Goal: Task Accomplishment & Management: Complete application form

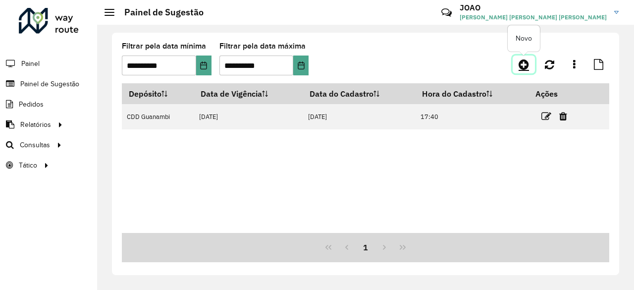
click at [524, 66] on icon at bounding box center [524, 64] width 10 height 12
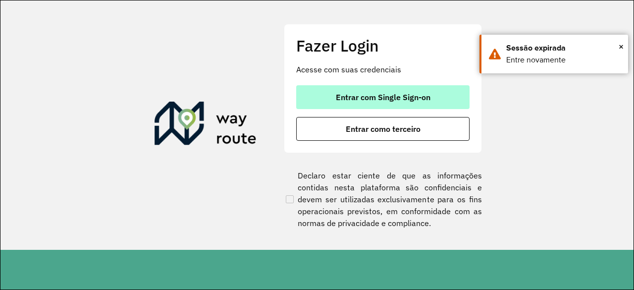
click at [334, 102] on button "Entrar com Single Sign-on" at bounding box center [382, 97] width 173 height 24
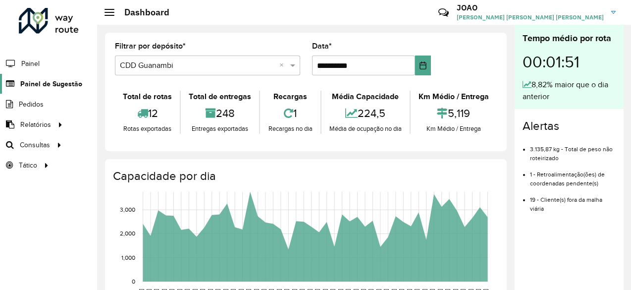
click at [23, 89] on link "Painel de Sugestão" at bounding box center [41, 84] width 82 height 20
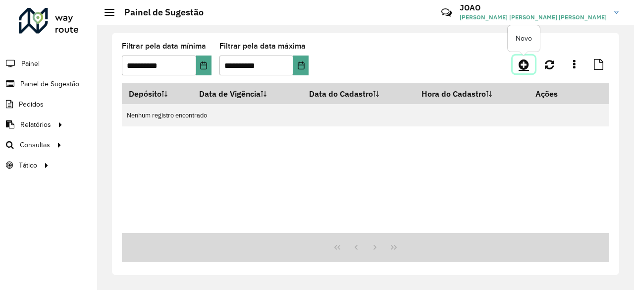
click at [530, 64] on link at bounding box center [524, 64] width 22 height 18
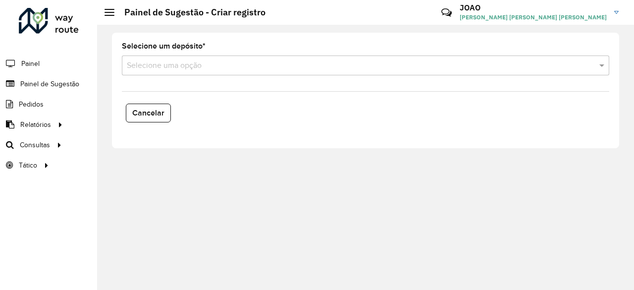
click at [237, 60] on input "text" at bounding box center [356, 66] width 458 height 12
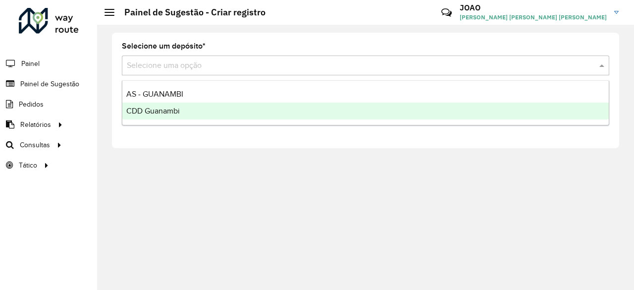
click at [177, 104] on div "CDD Guanambi" at bounding box center [365, 111] width 486 height 17
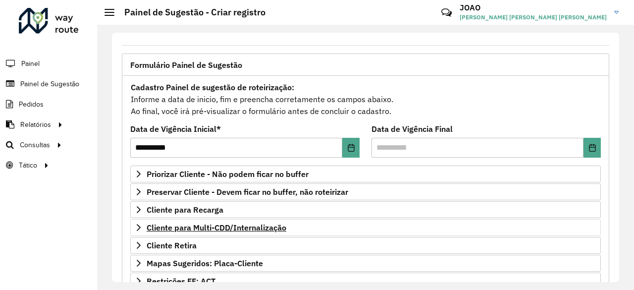
scroll to position [99, 0]
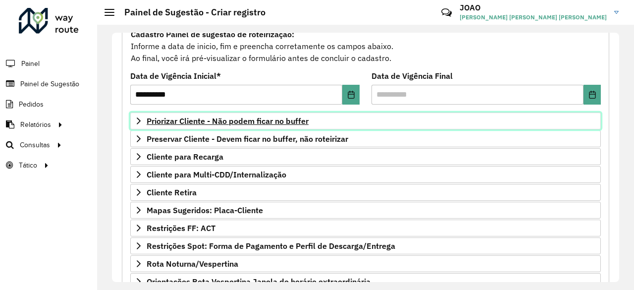
click at [216, 127] on link "Priorizar Cliente - Não podem ficar no buffer" at bounding box center [365, 120] width 471 height 17
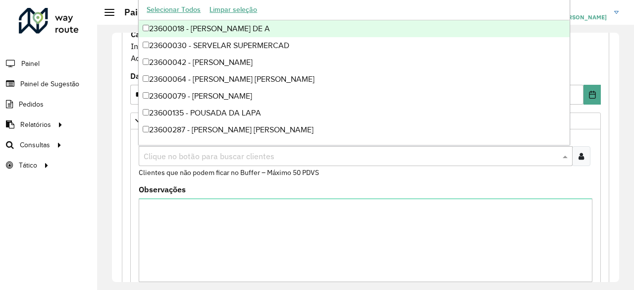
click at [219, 161] on div "Clique no botão para buscar clientes" at bounding box center [356, 156] width 434 height 20
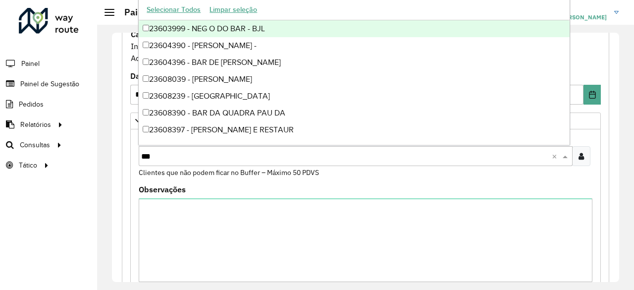
type input "****"
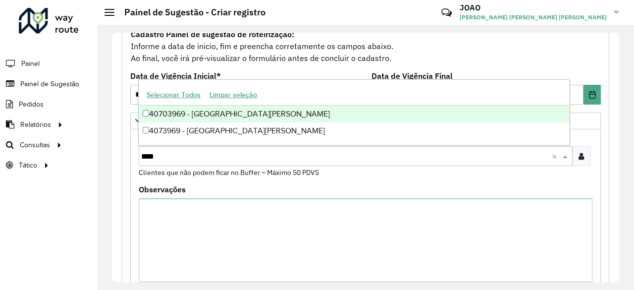
click at [217, 111] on div "40703969 - SEBASTIAO PEREIRA DE OLIVEIRA" at bounding box center [354, 113] width 430 height 17
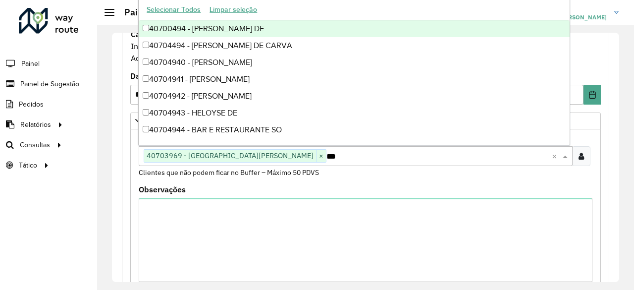
type input "****"
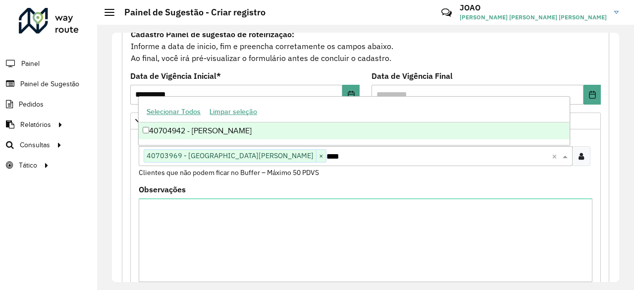
click at [291, 130] on div "40704942 - ALESSANDRO DA CONCEI" at bounding box center [354, 130] width 430 height 17
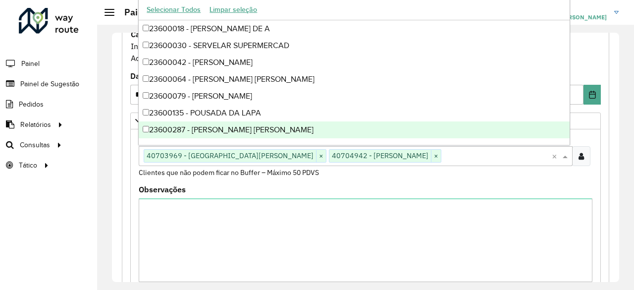
click at [140, 191] on label "Observações" at bounding box center [162, 189] width 47 height 12
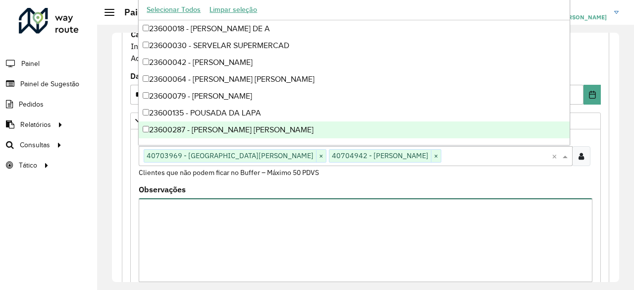
click at [140, 198] on textarea "Observações" at bounding box center [366, 240] width 454 height 84
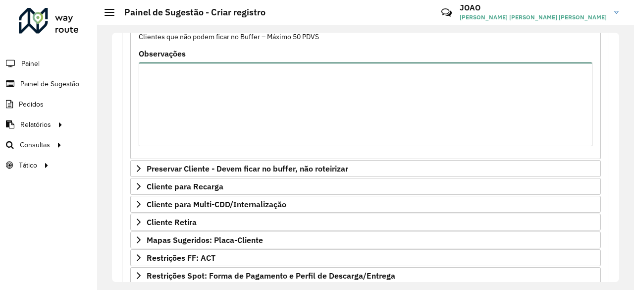
scroll to position [364, 0]
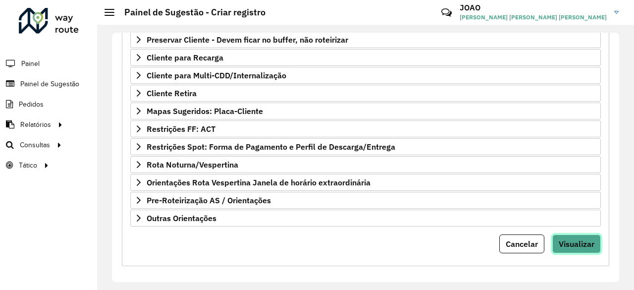
click at [582, 246] on button "Visualizar" at bounding box center [576, 243] width 49 height 19
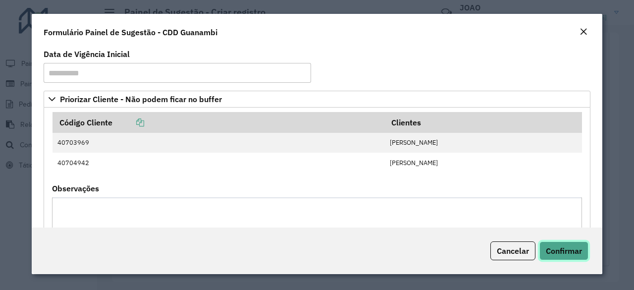
click at [580, 246] on span "Confirmar" at bounding box center [564, 251] width 36 height 10
